Goal: Information Seeking & Learning: Learn about a topic

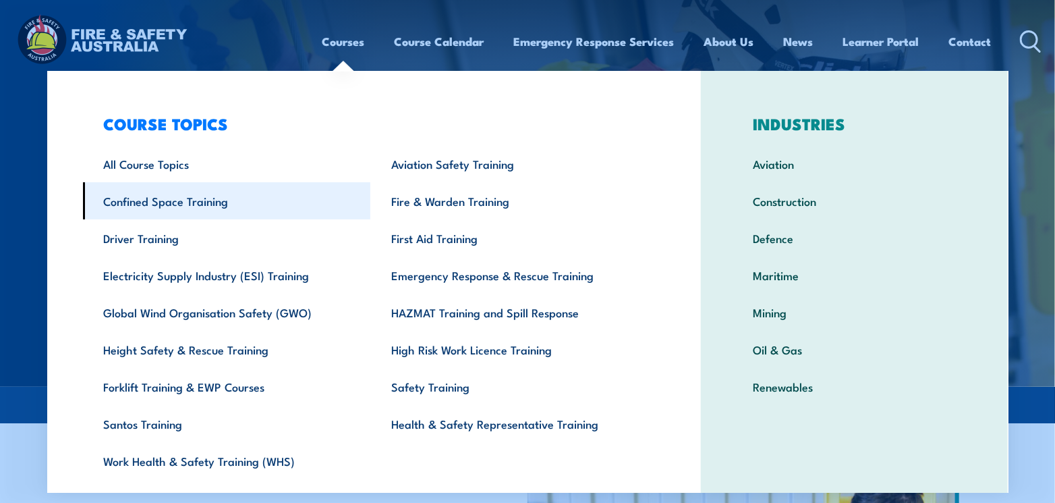
click at [204, 206] on link "Confined Space Training" at bounding box center [227, 200] width 288 height 37
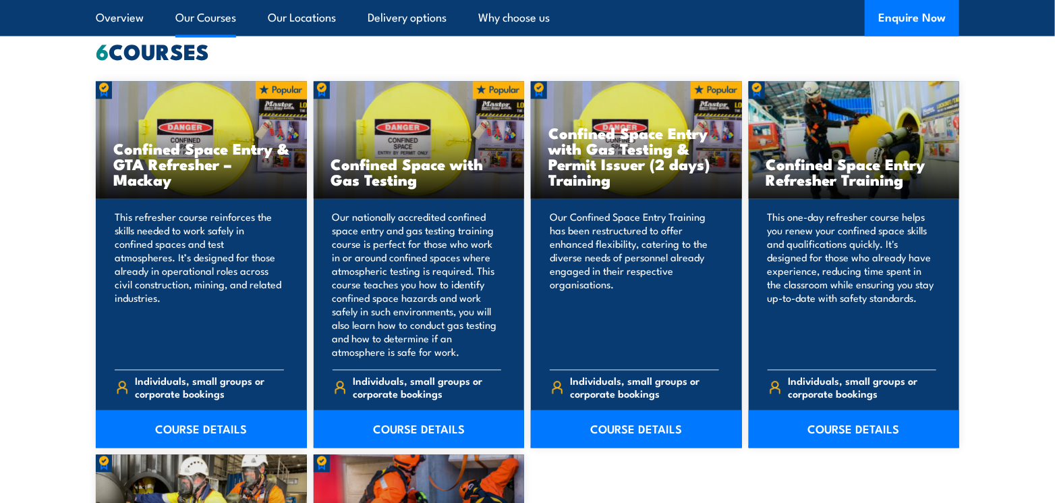
scroll to position [1012, 0]
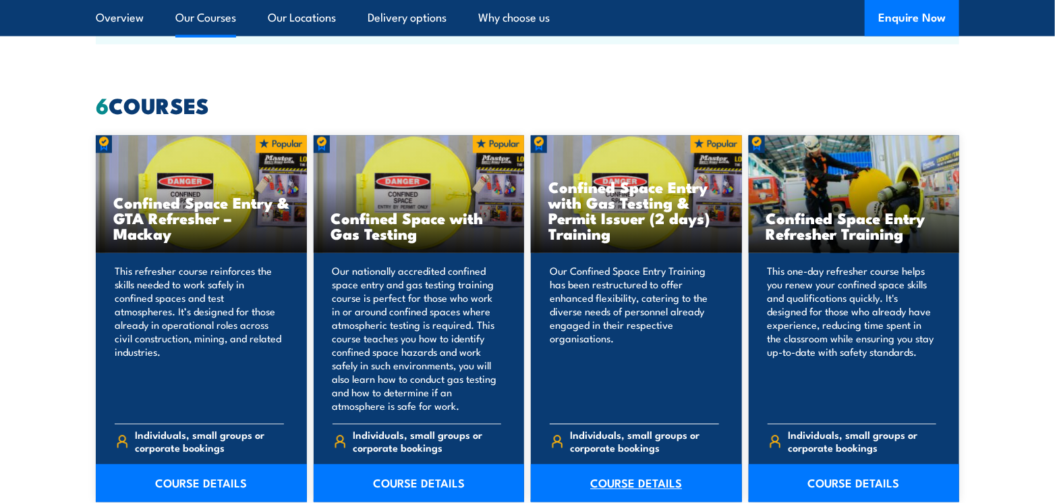
click at [648, 482] on link "COURSE DETAILS" at bounding box center [636, 483] width 211 height 38
